Goal: Information Seeking & Learning: Learn about a topic

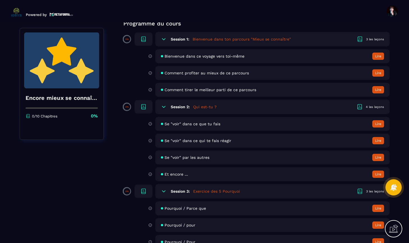
scroll to position [35, 0]
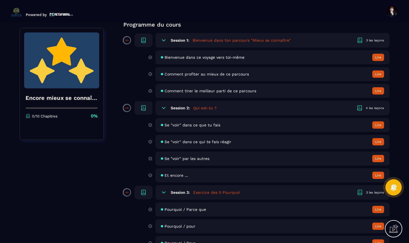
click at [375, 55] on button "Lire" at bounding box center [378, 57] width 12 height 7
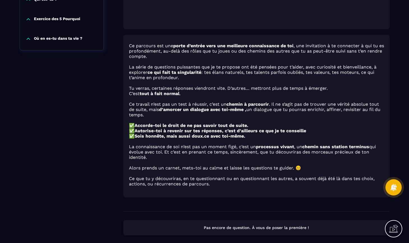
scroll to position [223, 0]
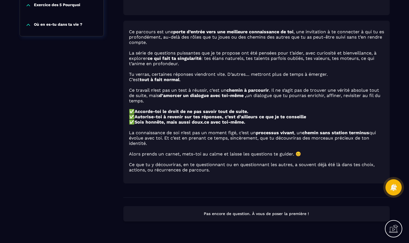
click at [276, 216] on p "Pas encore de question. À vous de poser la première !" at bounding box center [256, 213] width 256 height 5
click at [295, 216] on p "Pas encore de question. À vous de poser la première !" at bounding box center [256, 213] width 256 height 5
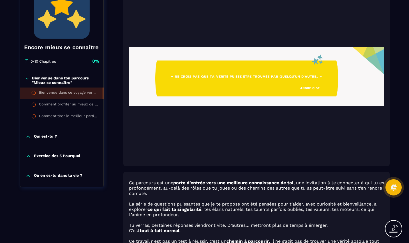
scroll to position [71, 0]
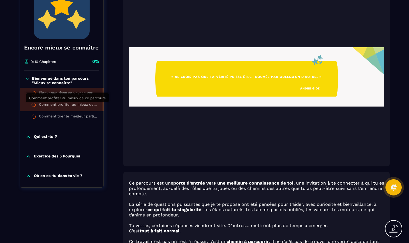
click at [93, 103] on div "Comment profiter au mieux de ce parcours" at bounding box center [68, 105] width 58 height 6
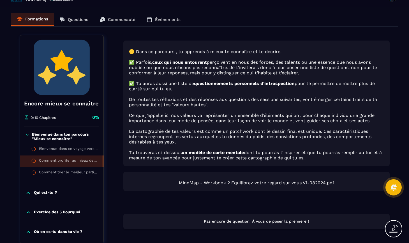
scroll to position [51, 0]
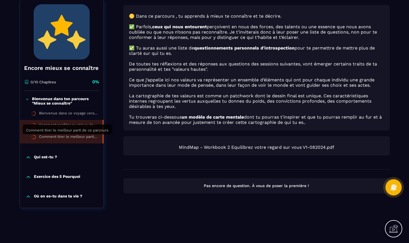
click at [82, 137] on div "Comment tirer le meilleur parti de ce parcours" at bounding box center [68, 138] width 58 height 6
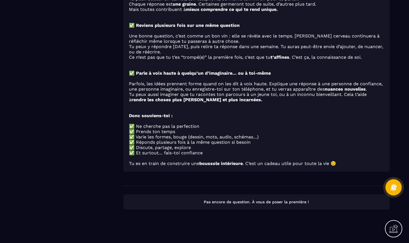
scroll to position [324, 0]
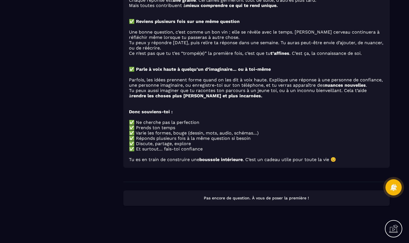
click at [230, 201] on p "Pas encore de question. À vous de poser la première !" at bounding box center [256, 198] width 256 height 5
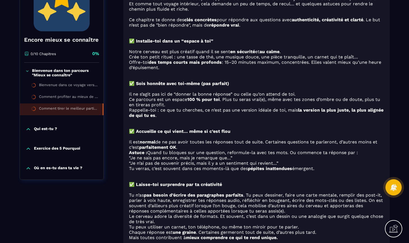
scroll to position [0, 0]
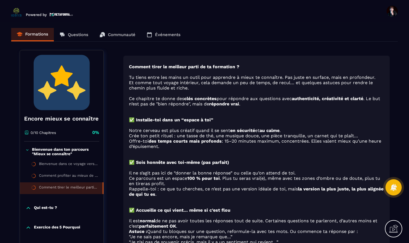
click at [49, 207] on p "Qui est-tu ?" at bounding box center [45, 209] width 23 height 6
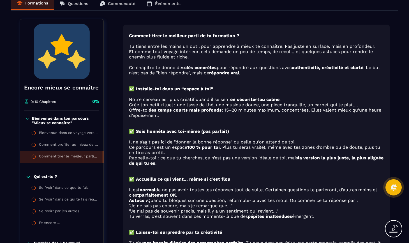
scroll to position [31, 0]
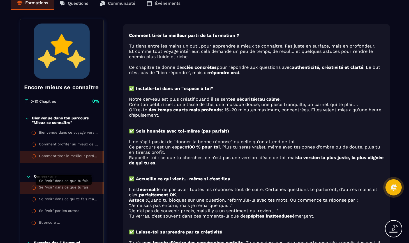
click at [67, 189] on div "Se "voir" dans ce que tu fais" at bounding box center [64, 188] width 50 height 6
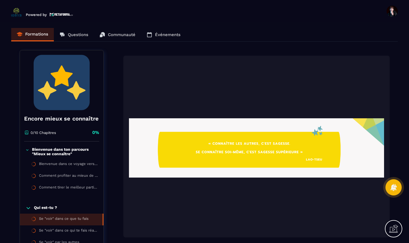
click at [49, 133] on p "0/10 Chapitres" at bounding box center [43, 133] width 25 height 4
click at [42, 149] on p "Bienvenue dans ton parcours "Mieux se connaître"" at bounding box center [65, 151] width 66 height 9
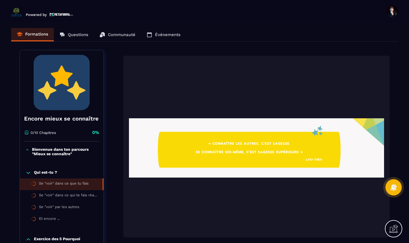
click at [28, 150] on icon at bounding box center [27, 150] width 2 height 1
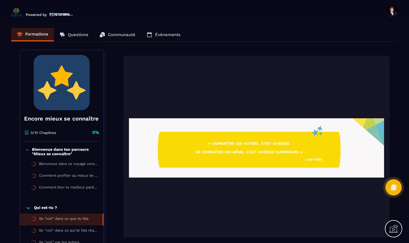
click at [28, 150] on icon at bounding box center [27, 150] width 2 height 1
